Goal: Task Accomplishment & Management: Use online tool/utility

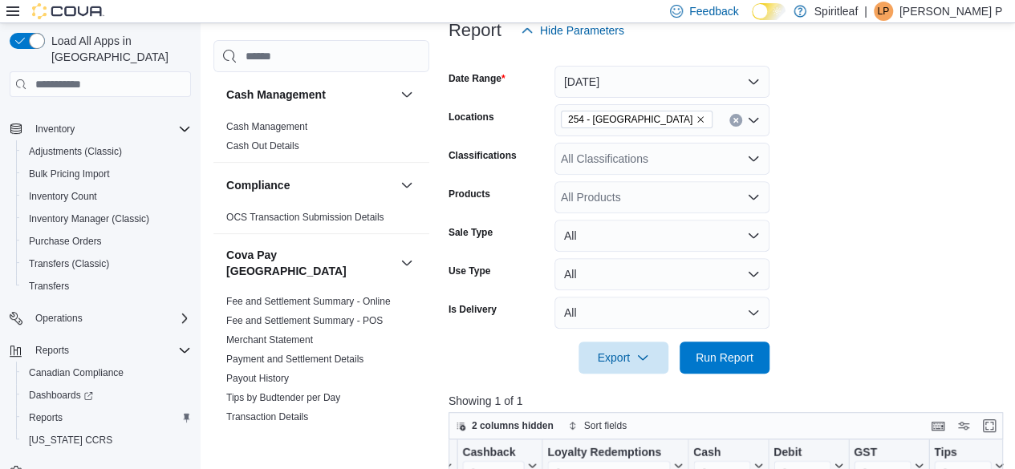
scroll to position [102, 0]
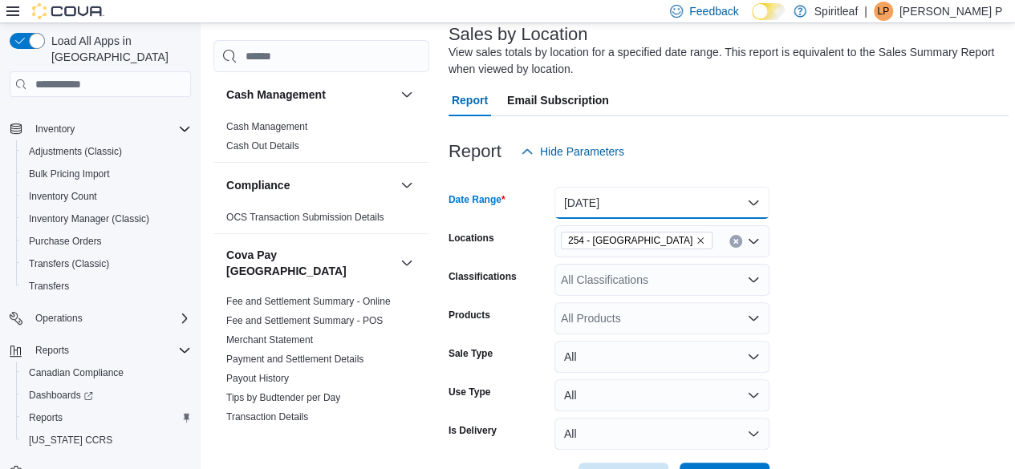
click at [648, 201] on button "Yesterday" at bounding box center [661, 203] width 215 height 32
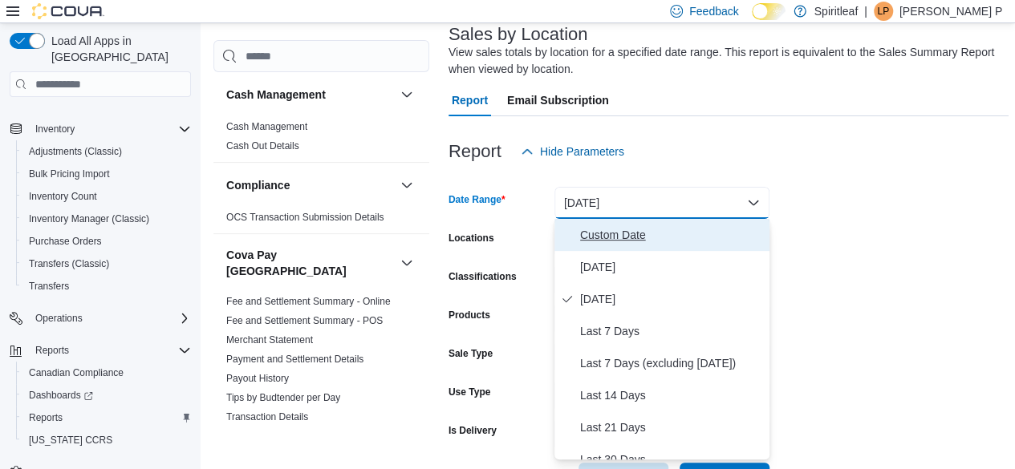
click at [647, 235] on span "Custom Date" at bounding box center [671, 234] width 183 height 19
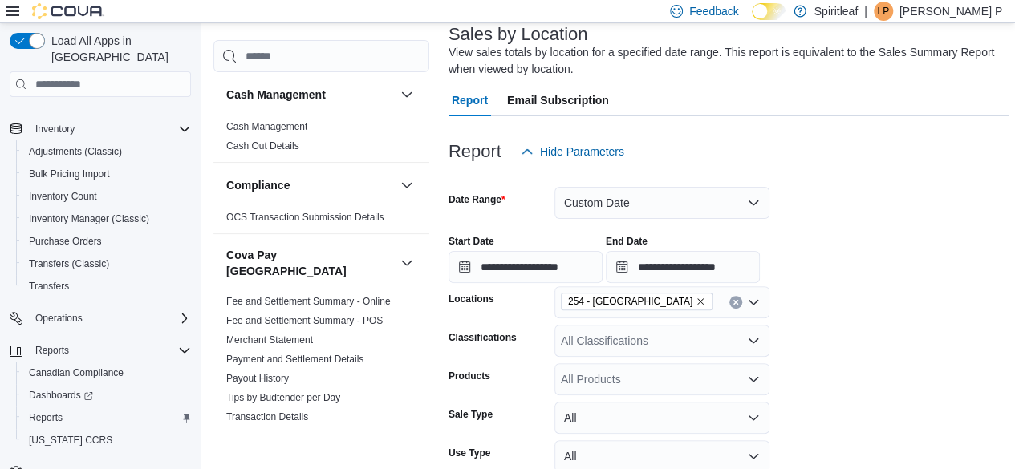
click at [877, 310] on form "**********" at bounding box center [728, 362] width 560 height 388
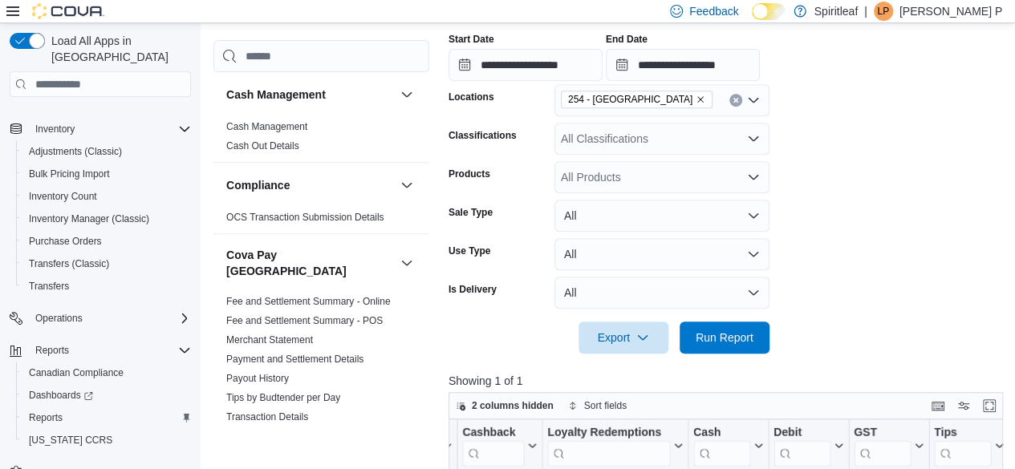
scroll to position [328, 0]
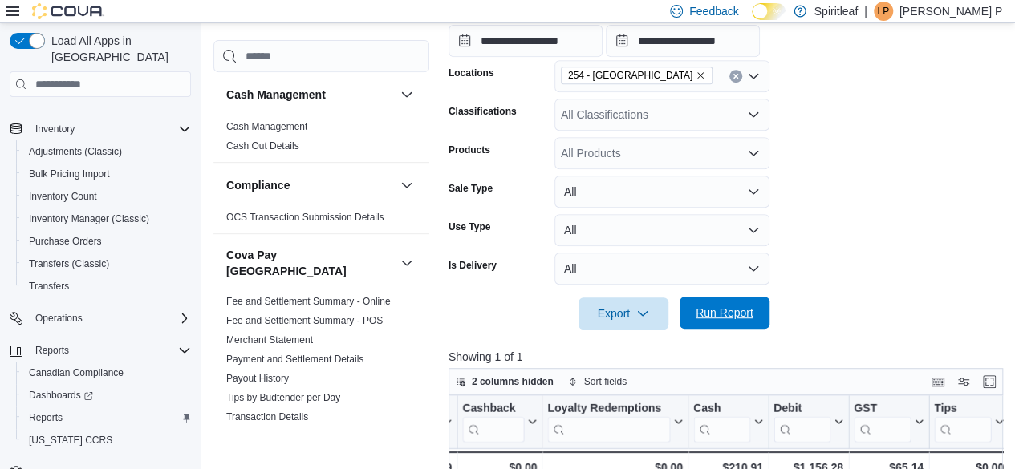
click at [728, 307] on span "Run Report" at bounding box center [725, 313] width 58 height 16
